Goal: Transaction & Acquisition: Purchase product/service

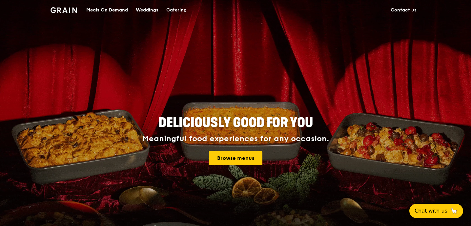
click at [243, 167] on div "Deliciously good for you Meaningful food experiences for any occasion. Browse m…" at bounding box center [235, 141] width 295 height 54
click at [236, 156] on link "Browse menus" at bounding box center [235, 159] width 53 height 14
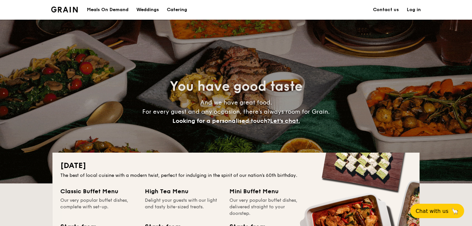
click at [103, 9] on div "Meals On Demand" at bounding box center [108, 10] width 42 height 20
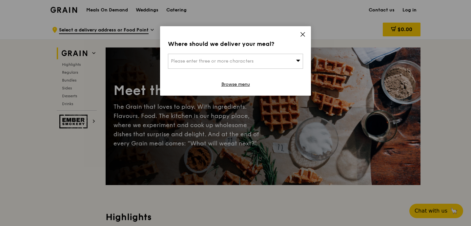
click at [201, 61] on span "Please enter three or more characters" at bounding box center [212, 61] width 83 height 6
type input "[STREET_ADDRESS]"
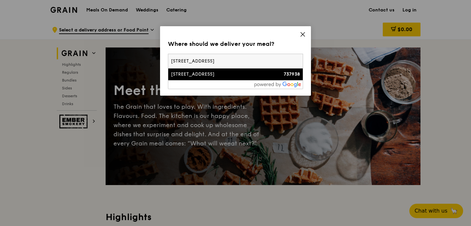
click at [198, 77] on div "[STREET_ADDRESS]" at bounding box center [219, 74] width 97 height 7
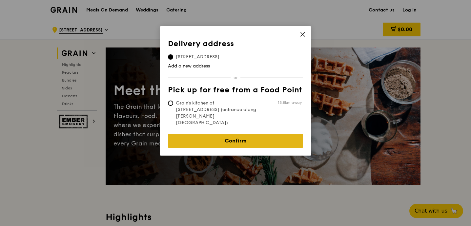
click at [226, 134] on link "Confirm" at bounding box center [235, 141] width 135 height 14
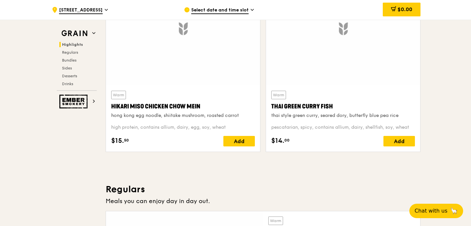
scroll to position [271, 0]
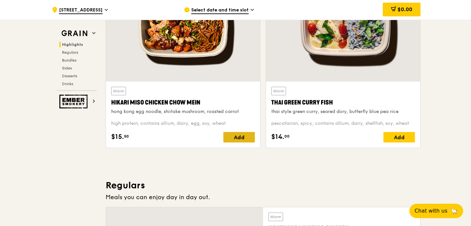
click at [234, 135] on div "Add" at bounding box center [238, 137] width 31 height 10
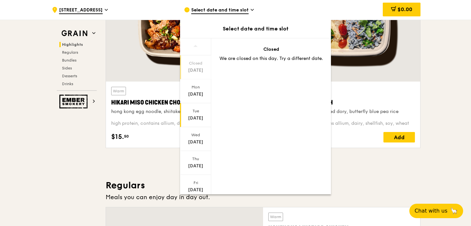
scroll to position [45, 0]
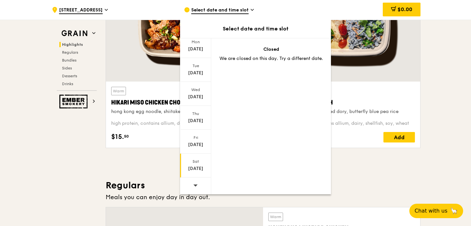
click at [195, 161] on div "Sat" at bounding box center [195, 161] width 29 height 5
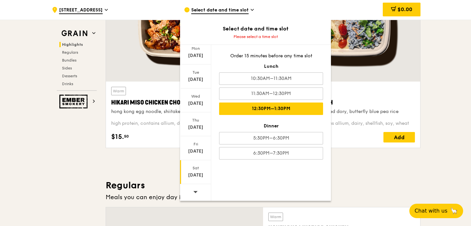
click at [281, 103] on div "12:30PM–1:30PM" at bounding box center [271, 109] width 104 height 12
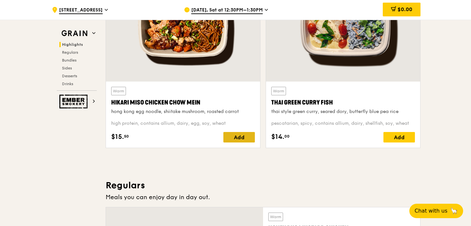
click at [233, 141] on div "Add" at bounding box center [238, 137] width 31 height 10
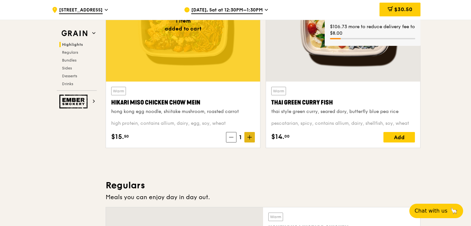
click at [247, 140] on span at bounding box center [249, 137] width 10 height 10
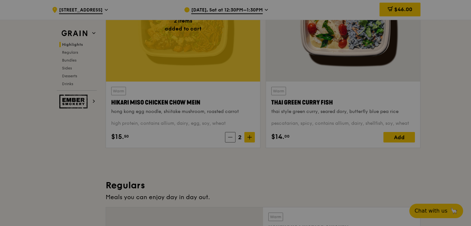
click at [400, 136] on div at bounding box center [235, 113] width 471 height 226
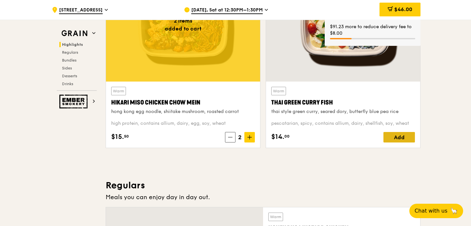
click at [400, 139] on div "Add" at bounding box center [399, 137] width 31 height 10
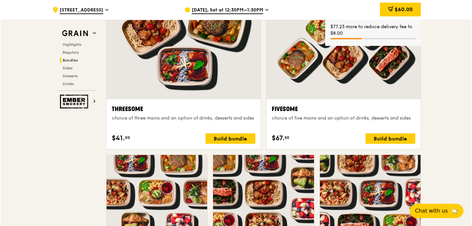
scroll to position [1285, 0]
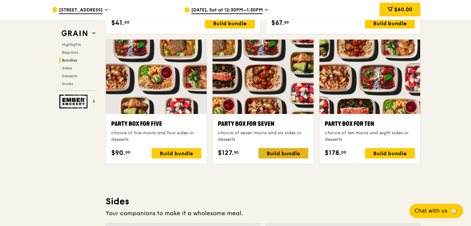
click at [278, 157] on div "Build bundle" at bounding box center [284, 153] width 50 height 10
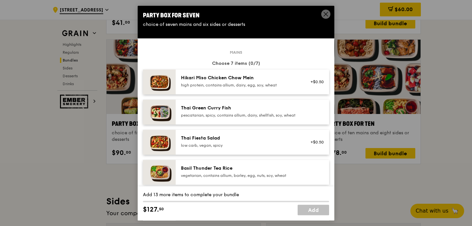
click at [218, 83] on div "high protein, contains allium, dairy, egg, soy, wheat" at bounding box center [240, 85] width 118 height 5
click at [215, 108] on div "Thai Green Curry Fish" at bounding box center [240, 108] width 118 height 7
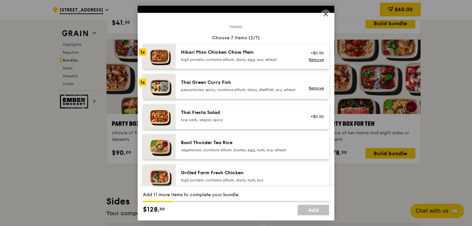
click at [209, 114] on div "Thai Fiesta Salad" at bounding box center [240, 113] width 118 height 7
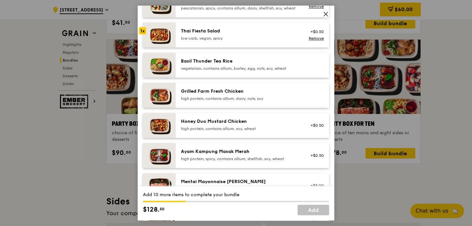
scroll to position [108, 0]
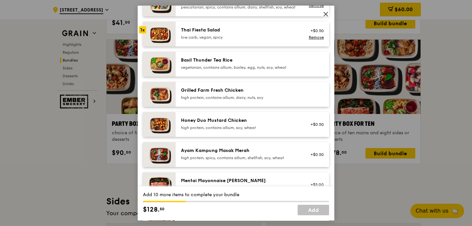
click at [208, 130] on div "Honey Duo Mustard Chicken high protein, contains allium, soy, wheat" at bounding box center [240, 123] width 118 height 13
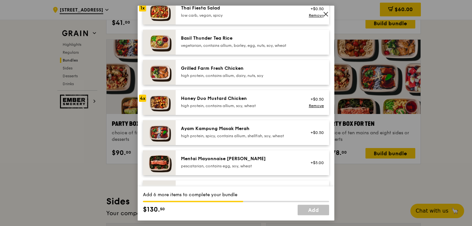
scroll to position [134, 0]
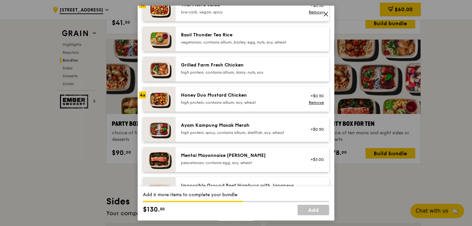
click at [199, 156] on div "Mentai Mayonnaise [PERSON_NAME] pescatarian, contains egg, soy, wheat +$5.00" at bounding box center [253, 159] width 154 height 25
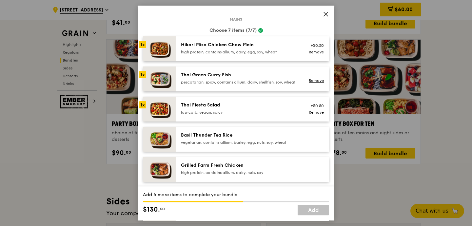
scroll to position [0, 0]
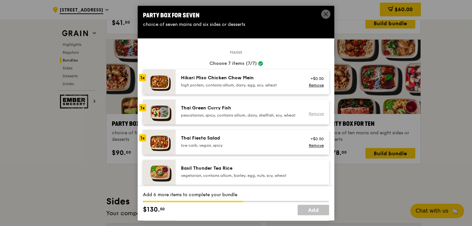
click at [315, 116] on link "Remove" at bounding box center [316, 114] width 15 height 5
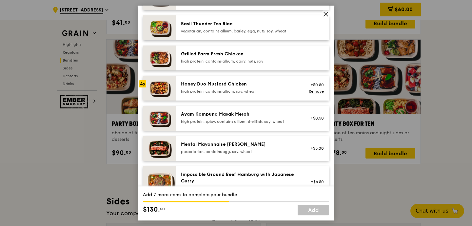
click at [208, 156] on div "Mentai Mayonnaise [PERSON_NAME] pescatarian, contains egg, soy, wheat" at bounding box center [240, 148] width 126 height 14
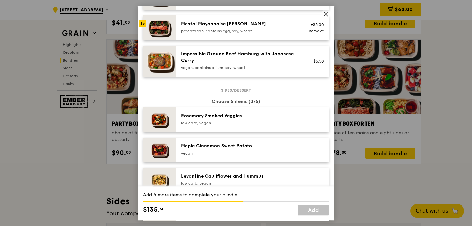
scroll to position [291, 0]
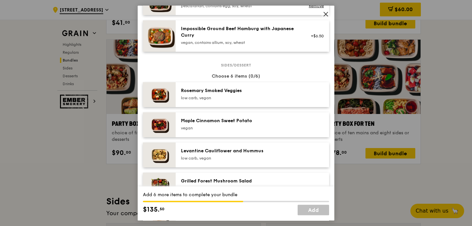
click at [206, 94] on div "Rosemary Smoked Veggies" at bounding box center [240, 91] width 118 height 7
click at [208, 124] on div "Maple Cinnamon Sweet Potato" at bounding box center [240, 121] width 118 height 7
click at [208, 155] on div "Levantine Cauliflower and Hummus" at bounding box center [240, 151] width 118 height 7
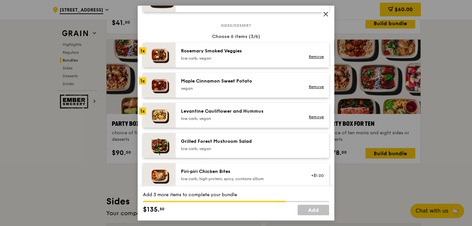
click at [208, 151] on div "Grilled Forest Mushroom Salad low carb, vegan" at bounding box center [240, 144] width 118 height 13
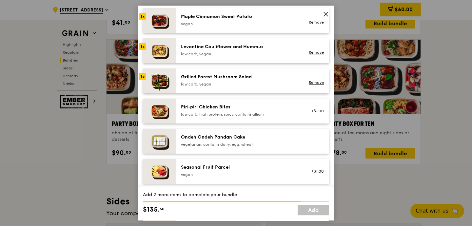
click at [204, 147] on div "Ondeh Ondeh Pandan Cake vegetarian, contains dairy, egg, wheat" at bounding box center [240, 140] width 118 height 13
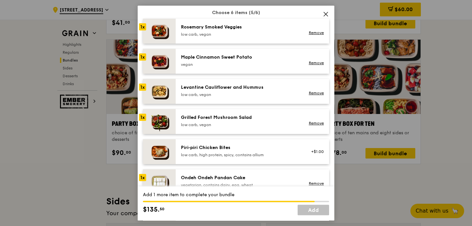
scroll to position [354, 0]
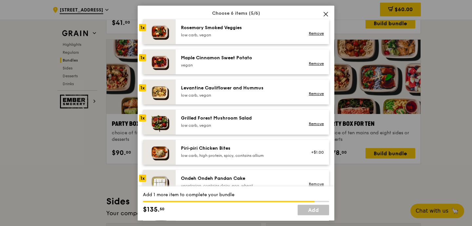
click at [199, 31] on div "Rosemary Smoked Veggies" at bounding box center [240, 28] width 118 height 7
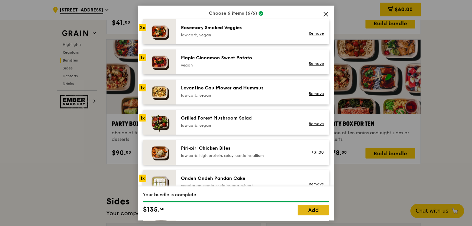
click at [306, 210] on link "Add" at bounding box center [313, 210] width 31 height 10
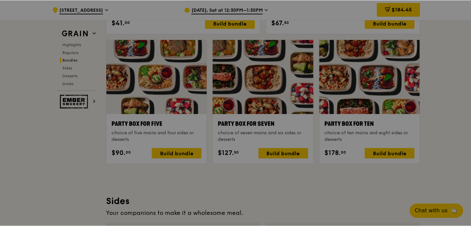
scroll to position [1285, 0]
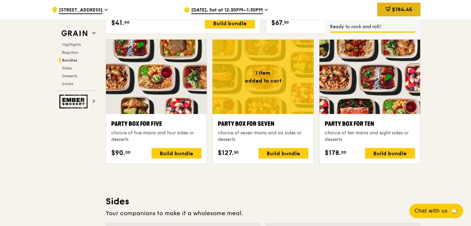
click at [405, 11] on span "$184.45" at bounding box center [402, 9] width 20 height 6
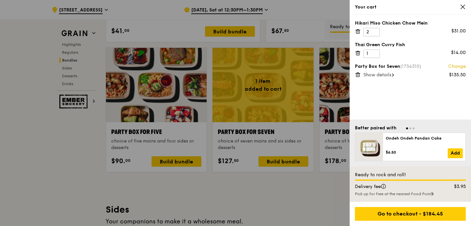
scroll to position [1277, 0]
click at [386, 74] on span "Show details" at bounding box center [378, 75] width 28 height 6
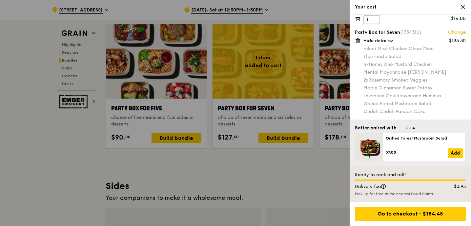
scroll to position [1309, 0]
